Goal: Check status: Check status

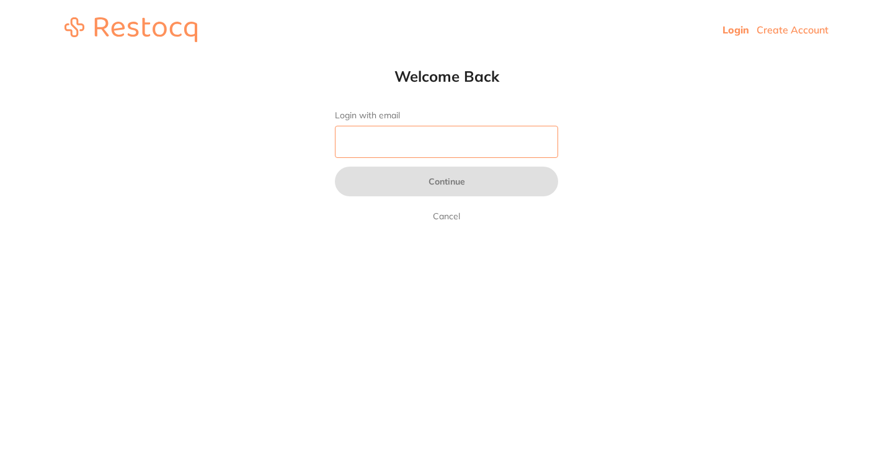
click at [479, 144] on input "Login with email" at bounding box center [446, 142] width 223 height 32
type input "[EMAIL_ADDRESS][DOMAIN_NAME]"
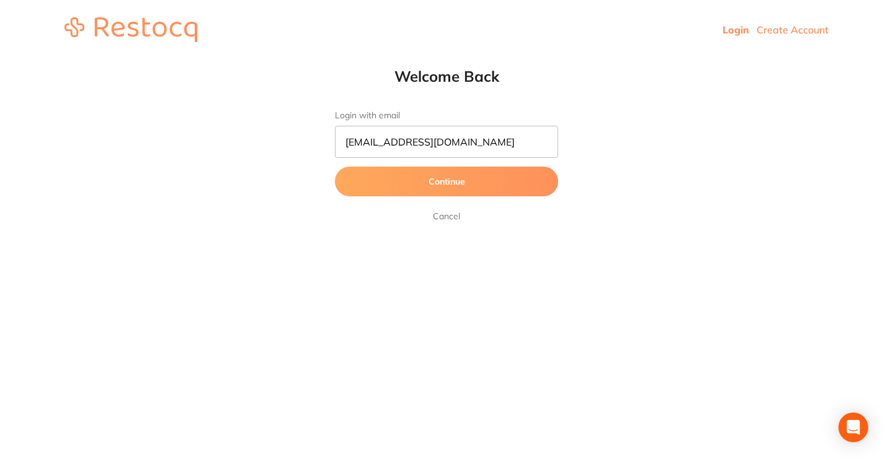
click at [451, 186] on button "Continue" at bounding box center [446, 182] width 223 height 30
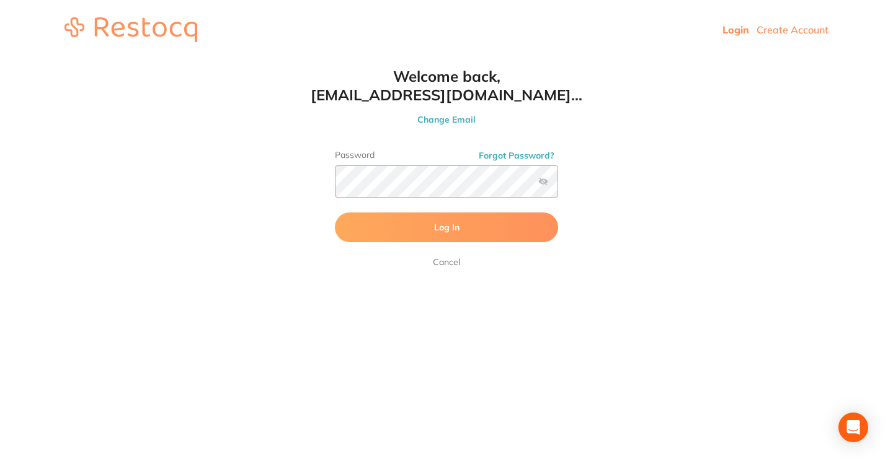
click at [335, 213] on button "Log In" at bounding box center [446, 228] width 223 height 30
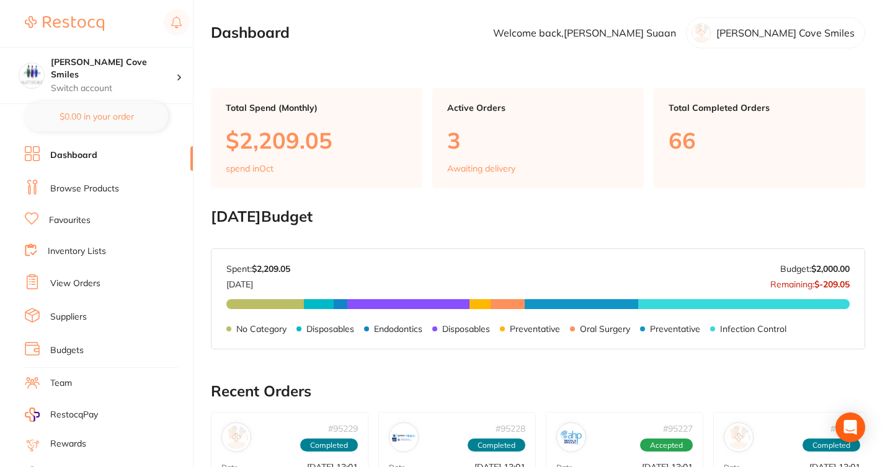
click at [87, 280] on link "View Orders" at bounding box center [75, 284] width 50 height 12
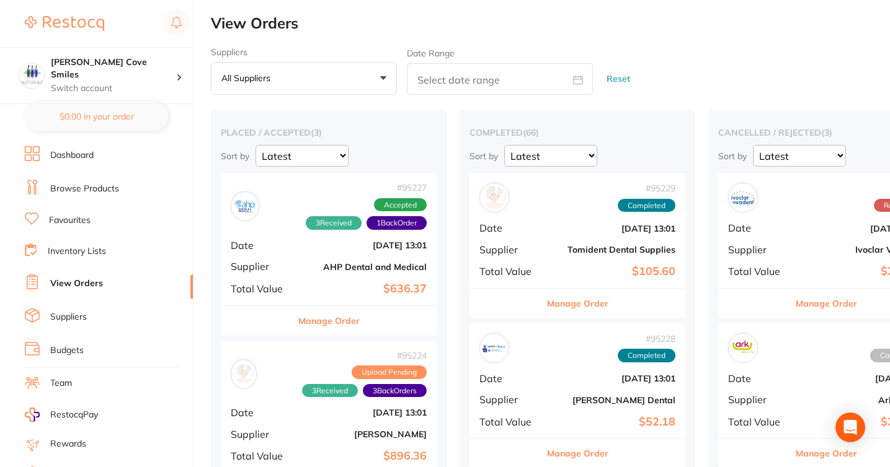
click at [304, 275] on div "# 95227 3 Received 1 Back Order Accepted Date [DATE] 13:01 Supplier AHP Dental …" at bounding box center [329, 239] width 216 height 132
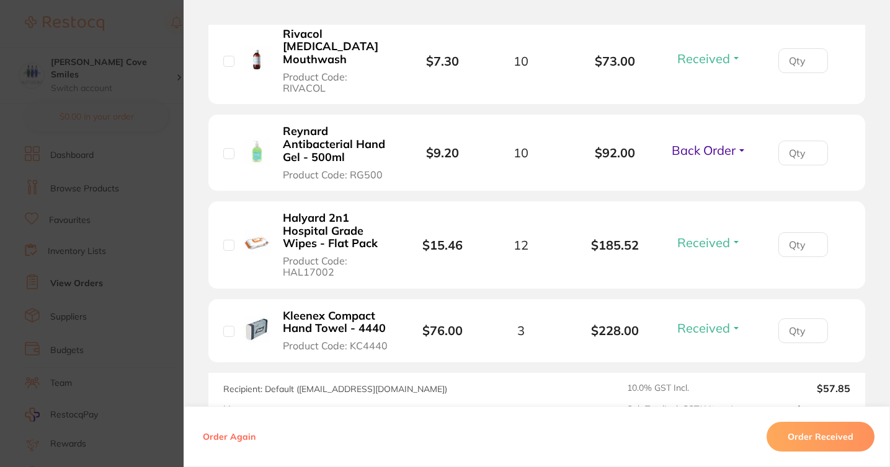
scroll to position [575, 0]
